Goal: Navigation & Orientation: Go to known website

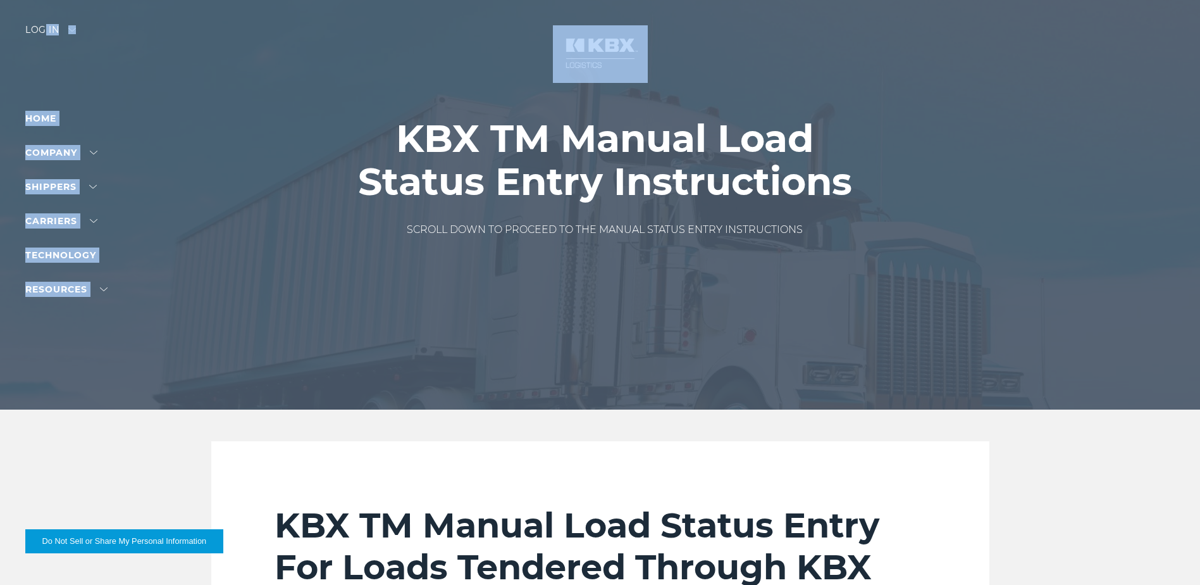
drag, startPoint x: 46, startPoint y: 23, endPoint x: 265, endPoint y: 77, distance: 225.3
click at [265, 77] on div at bounding box center [605, 204] width 1210 height 409
click at [117, 83] on div at bounding box center [605, 204] width 1210 height 409
click at [33, 119] on link "Home" at bounding box center [40, 118] width 31 height 11
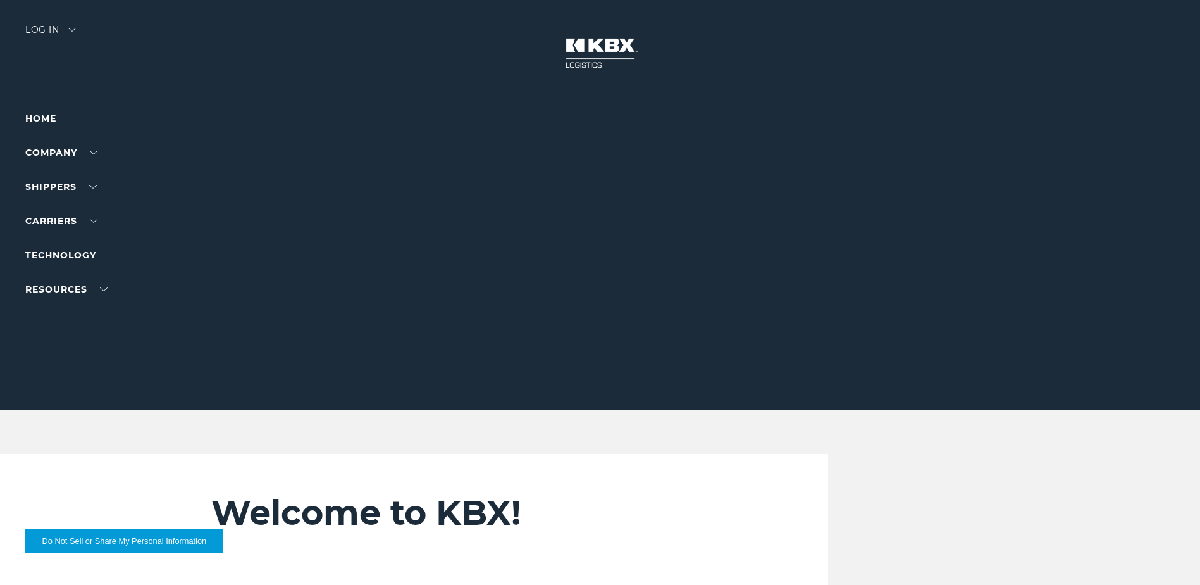
click at [45, 30] on div "Log in" at bounding box center [50, 34] width 51 height 18
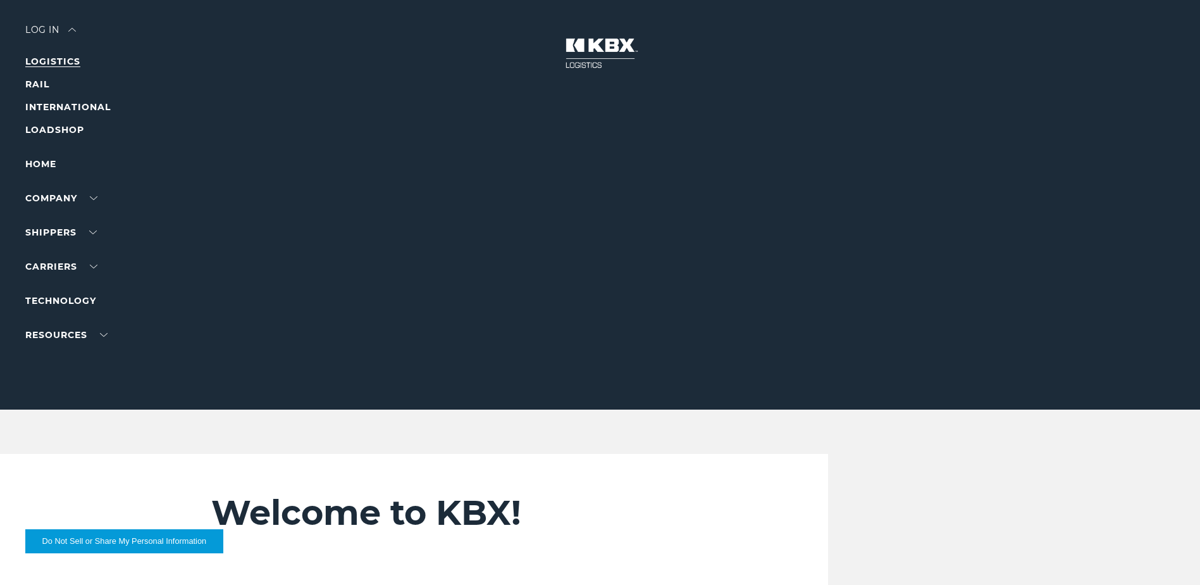
click at [44, 61] on link "LOGISTICS" at bounding box center [52, 61] width 55 height 11
